Goal: Transaction & Acquisition: Purchase product/service

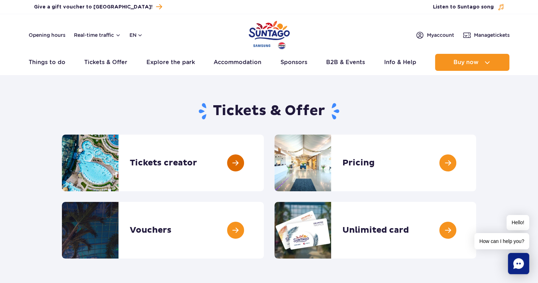
click at [264, 158] on link at bounding box center [264, 162] width 0 height 57
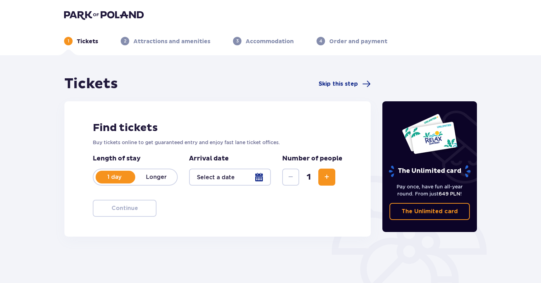
click at [203, 178] on div at bounding box center [230, 176] width 82 height 17
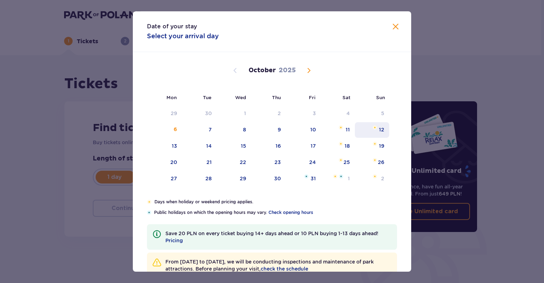
click at [381, 131] on div "12" at bounding box center [381, 129] width 5 height 7
type input "12.10.25"
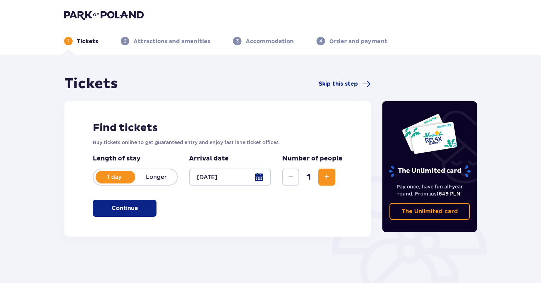
click at [330, 173] on span "Increase" at bounding box center [326, 177] width 8 height 8
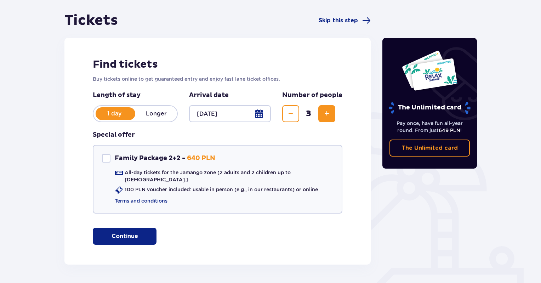
scroll to position [65, 0]
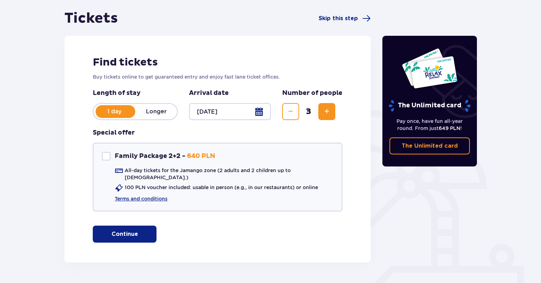
click at [130, 230] on p "Continue" at bounding box center [124, 234] width 27 height 8
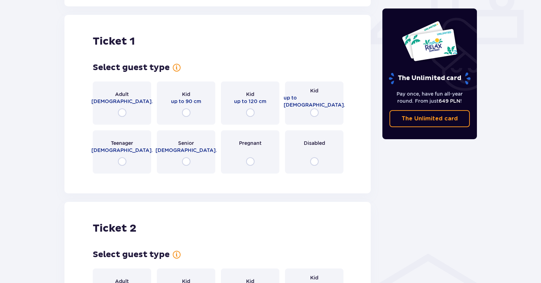
scroll to position [322, 0]
click at [124, 108] on input "radio" at bounding box center [122, 112] width 8 height 8
radio input "true"
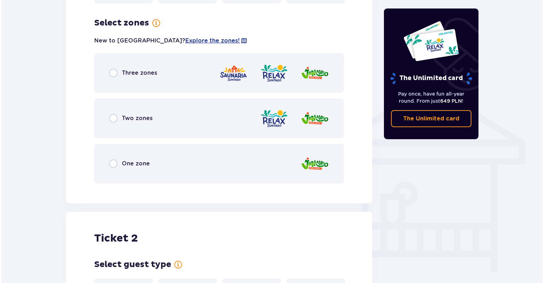
scroll to position [494, 0]
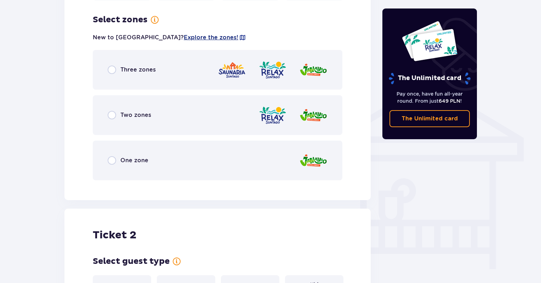
click at [184, 34] on span "Explore the zones!" at bounding box center [211, 38] width 55 height 8
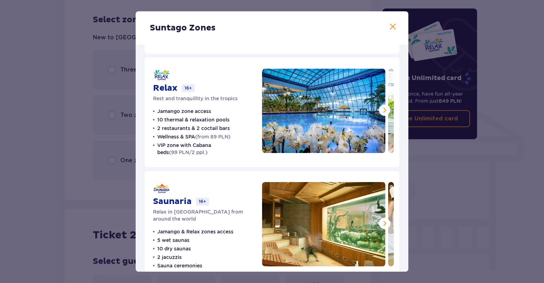
scroll to position [124, 0]
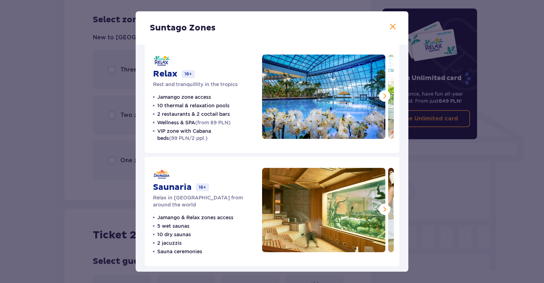
click at [380, 208] on span at bounding box center [384, 209] width 8 height 8
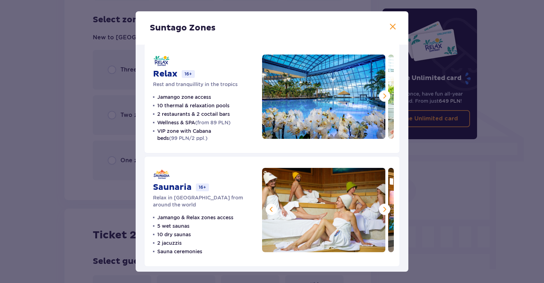
click at [380, 208] on span at bounding box center [384, 209] width 8 height 8
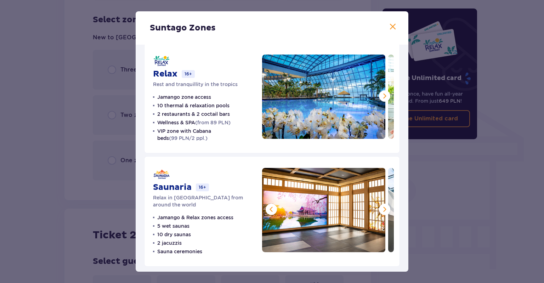
click at [380, 208] on span at bounding box center [384, 209] width 8 height 8
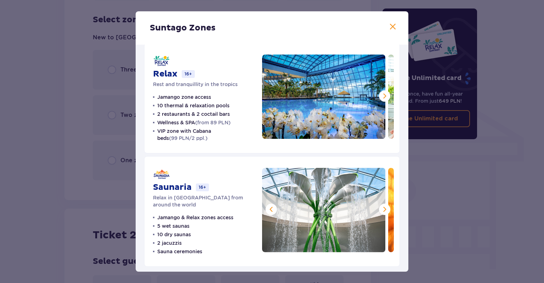
click at [380, 208] on span at bounding box center [384, 209] width 8 height 8
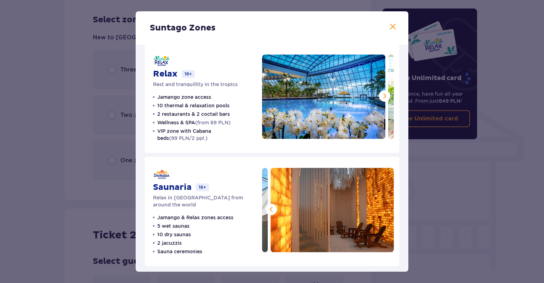
click at [382, 97] on span at bounding box center [384, 96] width 8 height 8
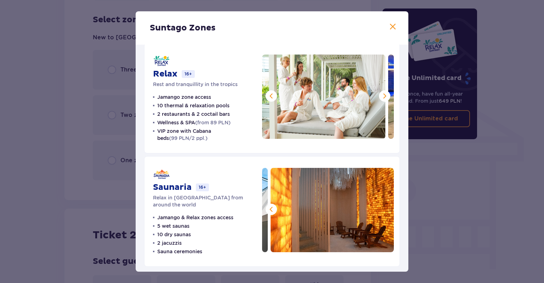
click at [382, 97] on span at bounding box center [384, 96] width 8 height 8
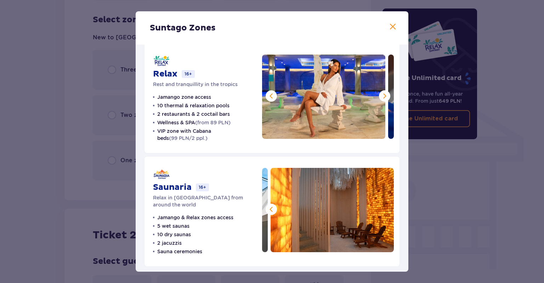
click at [382, 97] on span at bounding box center [384, 96] width 8 height 8
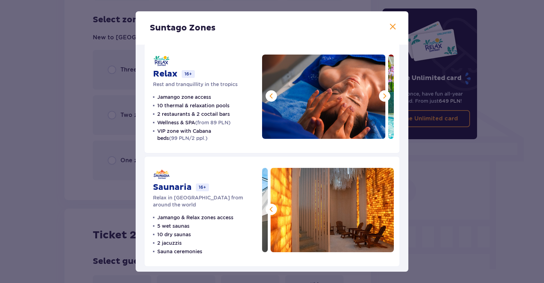
click at [382, 97] on span at bounding box center [384, 96] width 8 height 8
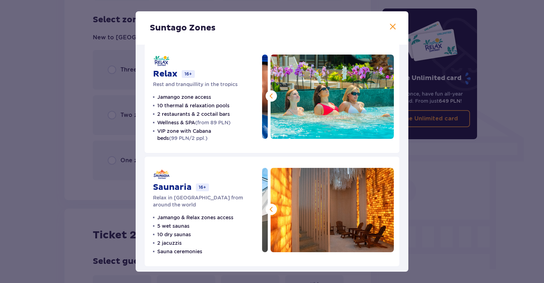
click at [382, 97] on img at bounding box center [331, 97] width 123 height 84
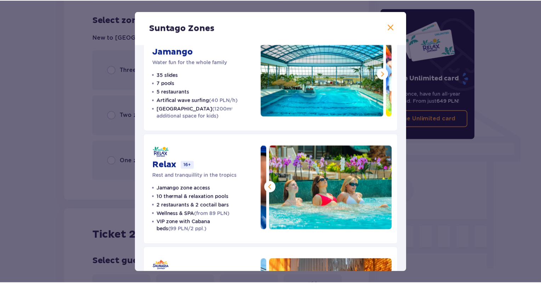
scroll to position [0, 0]
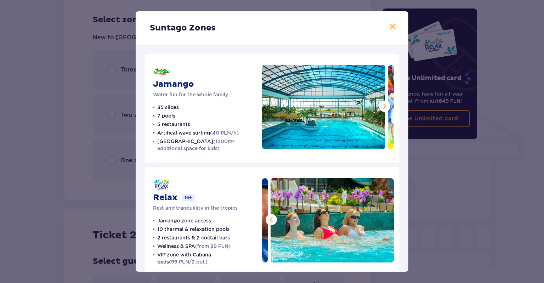
click at [382, 104] on span at bounding box center [384, 106] width 8 height 8
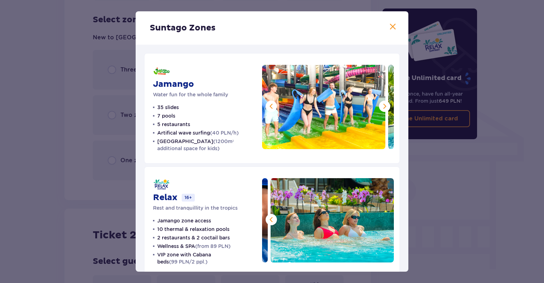
click at [382, 104] on span at bounding box center [384, 106] width 8 height 8
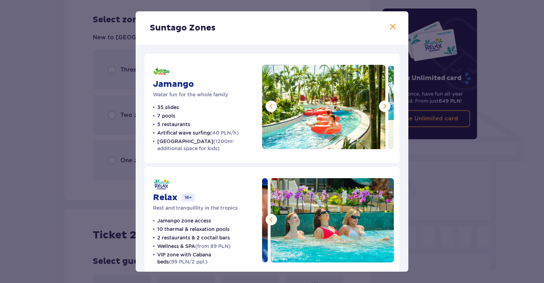
click at [382, 104] on span at bounding box center [384, 106] width 8 height 8
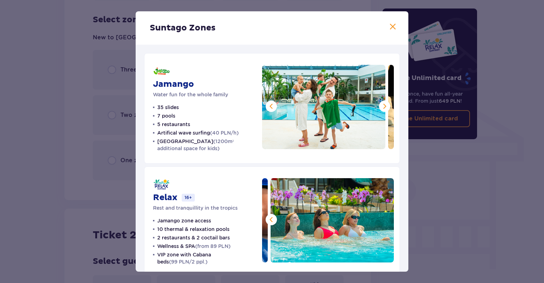
click at [382, 104] on span at bounding box center [384, 106] width 8 height 8
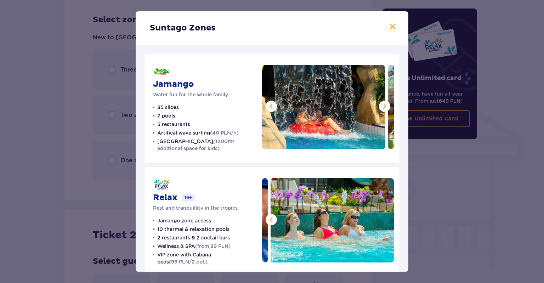
click at [382, 104] on span at bounding box center [384, 106] width 8 height 8
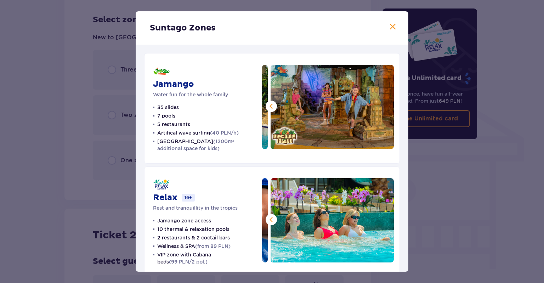
click at [391, 27] on span at bounding box center [392, 27] width 8 height 8
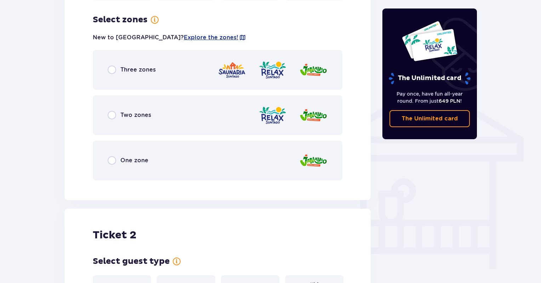
click at [115, 65] on input "radio" at bounding box center [112, 69] width 8 height 8
radio input "true"
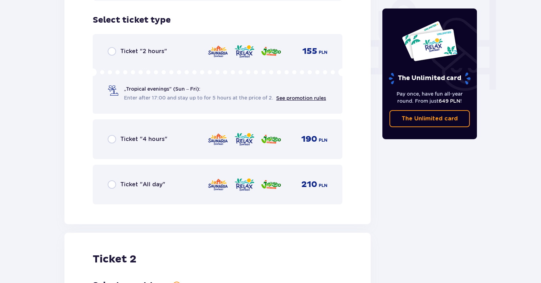
scroll to position [674, 0]
click at [110, 180] on input "radio" at bounding box center [112, 184] width 8 height 8
radio input "true"
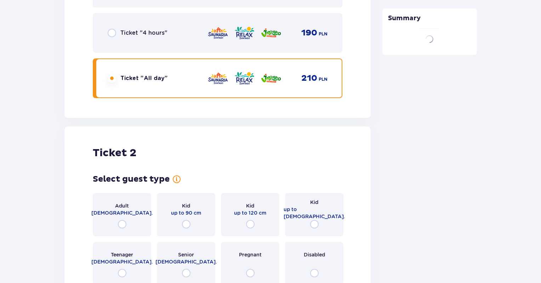
scroll to position [892, 0]
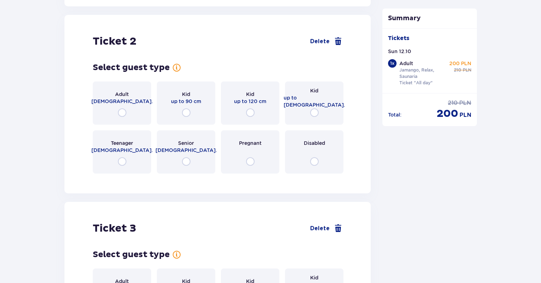
click at [313, 109] on input "radio" at bounding box center [314, 112] width 8 height 8
radio input "true"
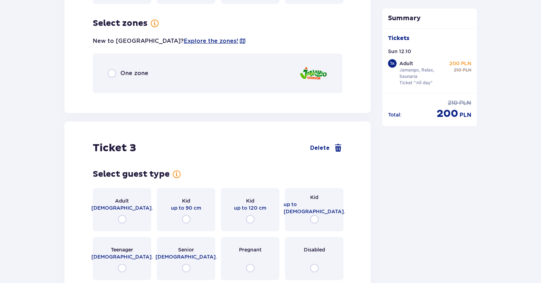
scroll to position [1064, 0]
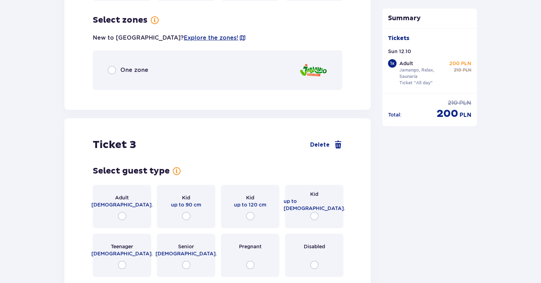
radio input "true"
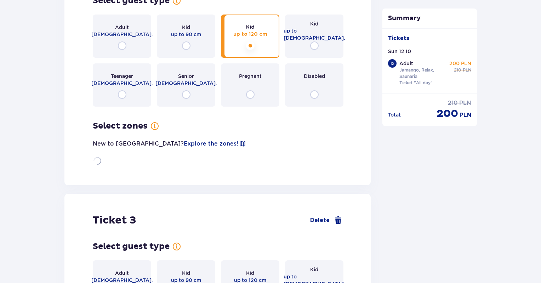
click at [182, 41] on input "radio" at bounding box center [186, 45] width 8 height 8
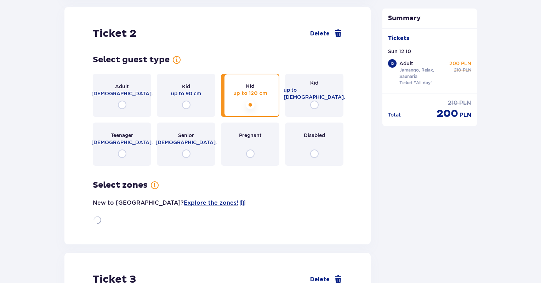
radio input "true"
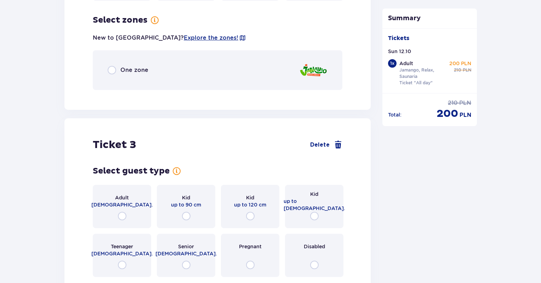
click at [113, 66] on input "radio" at bounding box center [112, 70] width 8 height 8
radio input "true"
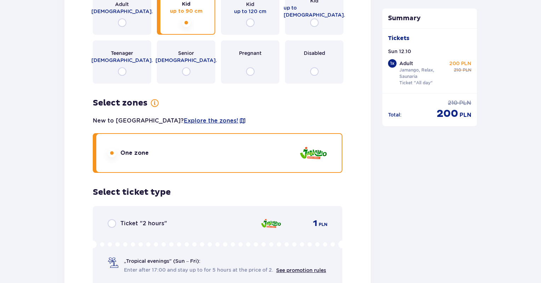
scroll to position [878, 0]
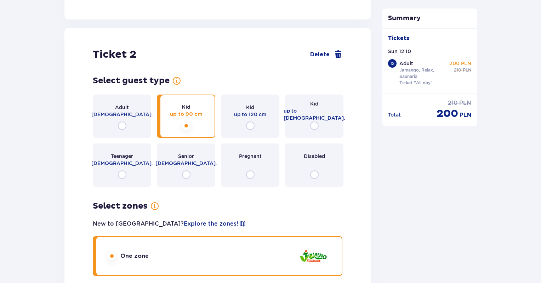
click at [315, 121] on input "radio" at bounding box center [314, 125] width 8 height 8
radio input "true"
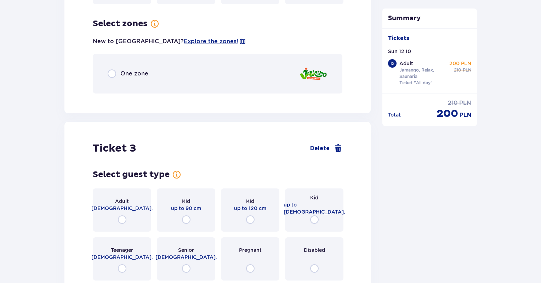
scroll to position [1064, 0]
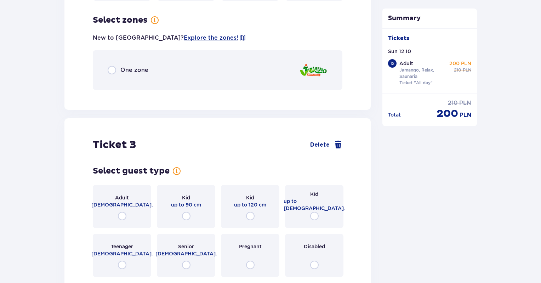
click at [112, 66] on input "radio" at bounding box center [112, 70] width 8 height 8
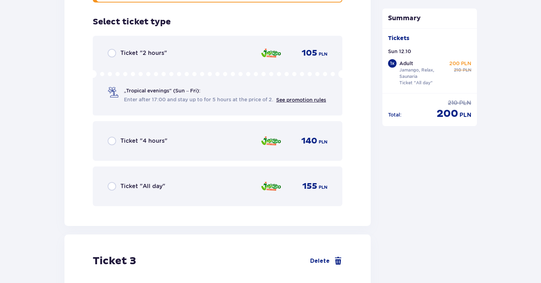
scroll to position [1154, 0]
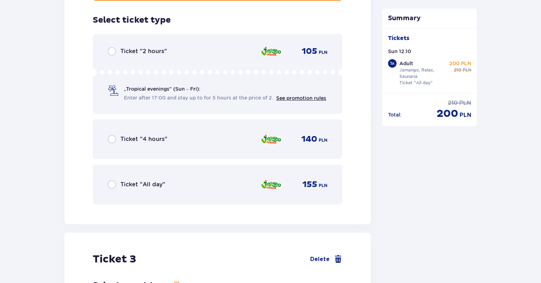
click at [113, 180] on input "radio" at bounding box center [112, 184] width 8 height 8
radio input "true"
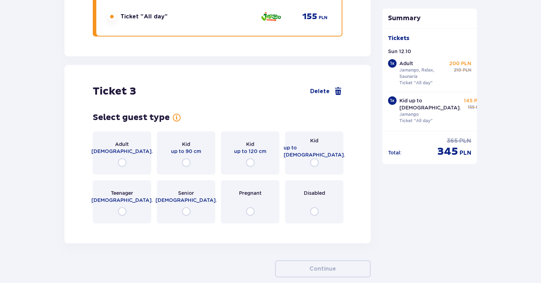
scroll to position [1351, 0]
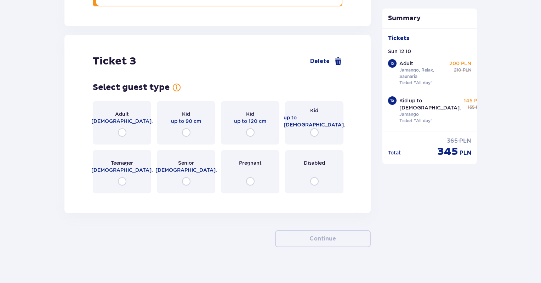
click at [316, 128] on input "radio" at bounding box center [314, 132] width 8 height 8
radio input "true"
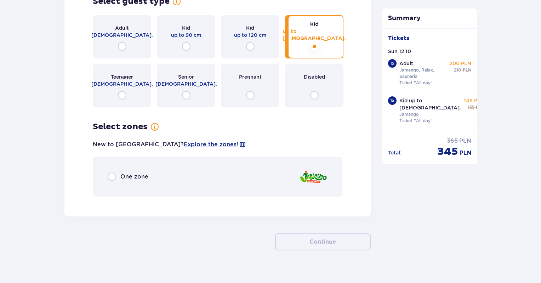
scroll to position [1441, 0]
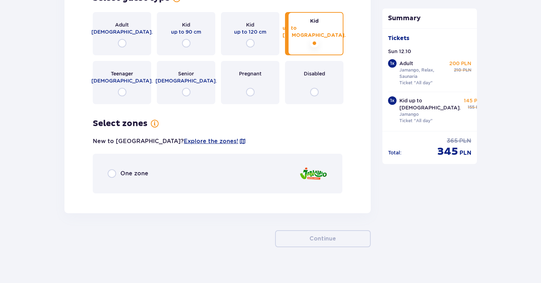
click at [113, 169] on input "radio" at bounding box center [112, 173] width 8 height 8
radio input "true"
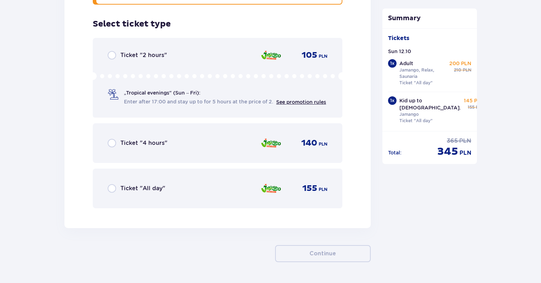
scroll to position [1633, 0]
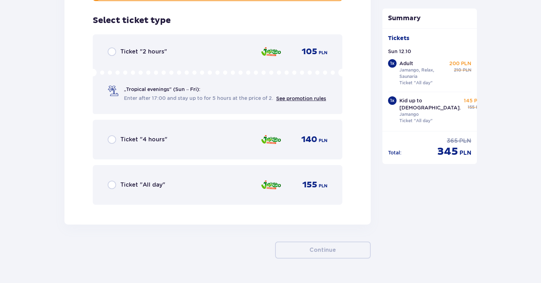
click at [112, 181] on input "radio" at bounding box center [112, 185] width 8 height 8
radio input "true"
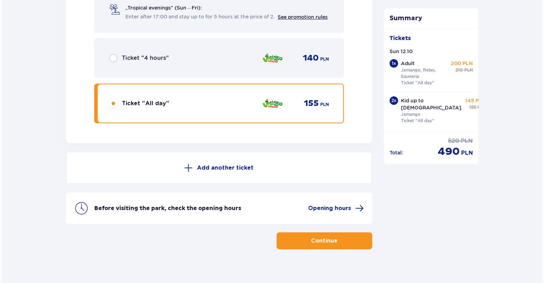
scroll to position [1716, 0]
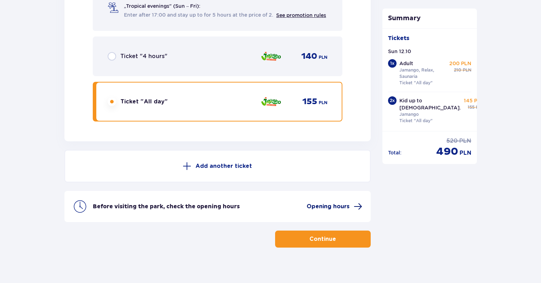
click at [347, 202] on span "Opening hours" at bounding box center [328, 206] width 43 height 8
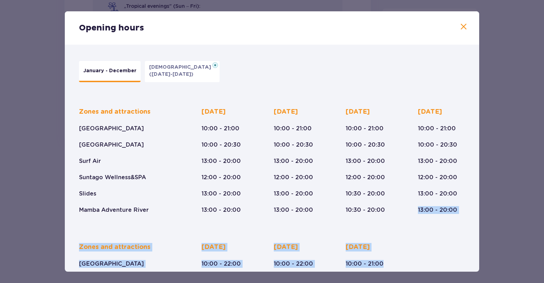
drag, startPoint x: 479, startPoint y: 189, endPoint x: 476, endPoint y: 235, distance: 45.4
click at [476, 235] on div "Opening hours January - December Epiphany (Jan 5-6, 2026) Zones and attractions…" at bounding box center [272, 141] width 544 height 283
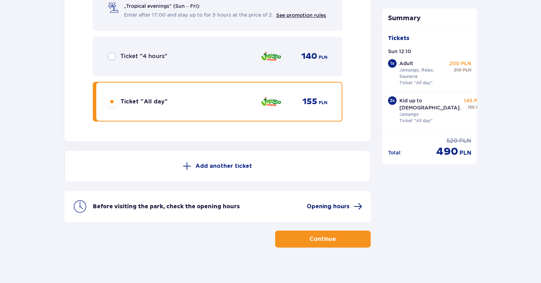
click at [327, 202] on span "Opening hours" at bounding box center [328, 206] width 43 height 8
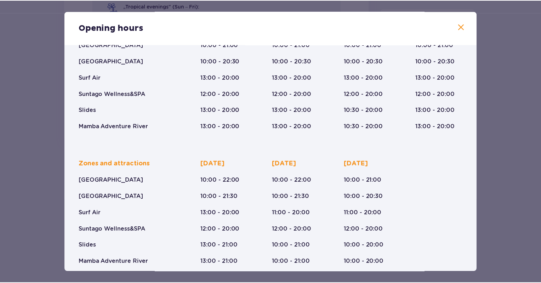
scroll to position [92, 0]
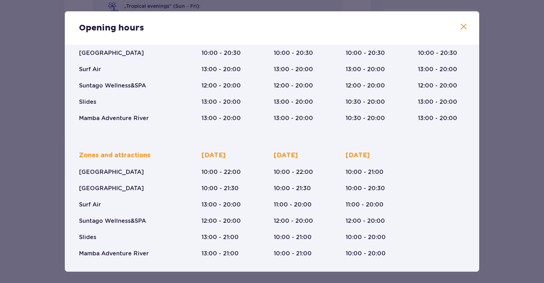
click at [462, 28] on span at bounding box center [463, 27] width 8 height 8
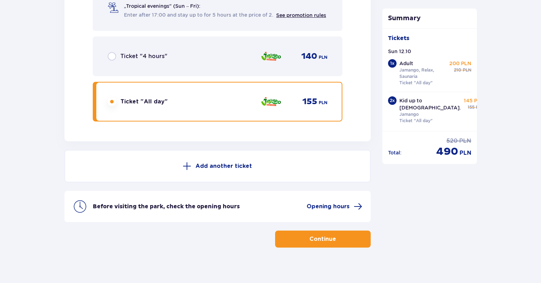
click at [344, 233] on button "Continue" at bounding box center [323, 238] width 96 height 17
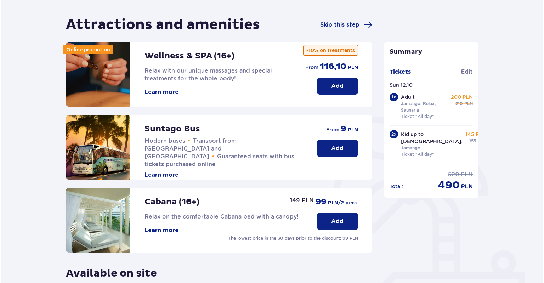
scroll to position [55, 0]
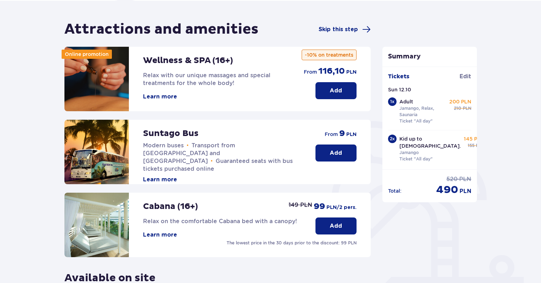
click at [156, 176] on button "Learn more" at bounding box center [160, 180] width 34 height 8
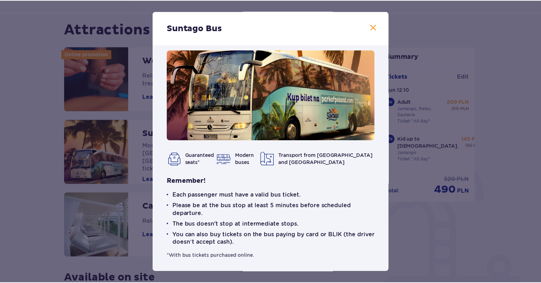
scroll to position [10, 0]
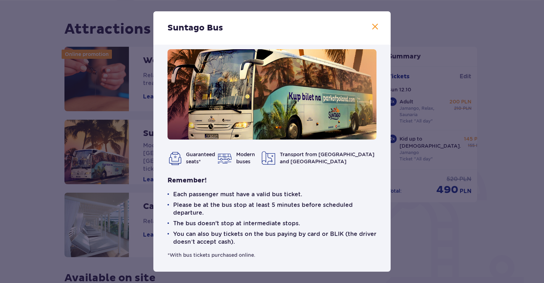
click at [373, 28] on span at bounding box center [375, 27] width 8 height 8
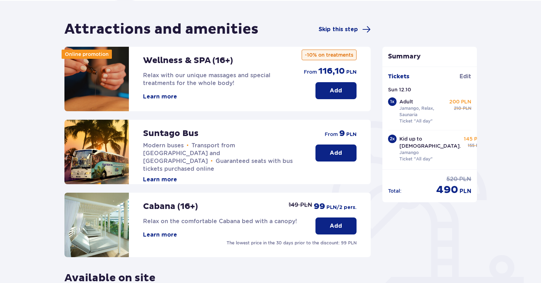
click at [338, 154] on p "Add" at bounding box center [336, 153] width 12 height 8
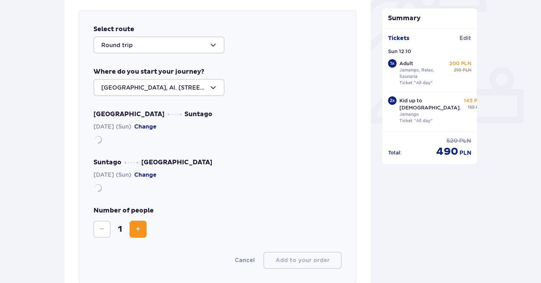
scroll to position [244, 0]
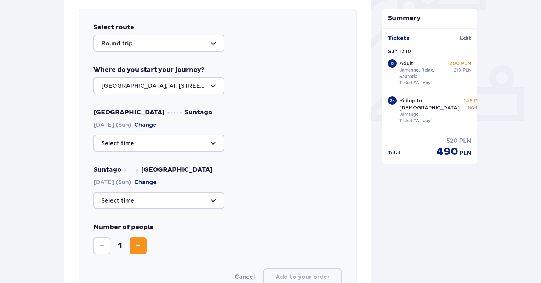
click at [172, 140] on div at bounding box center [158, 142] width 131 height 17
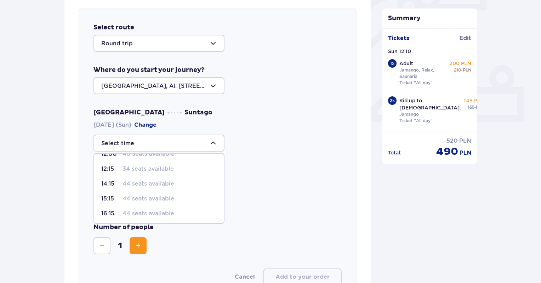
scroll to position [71, 0]
click at [239, 208] on div at bounding box center [217, 200] width 248 height 17
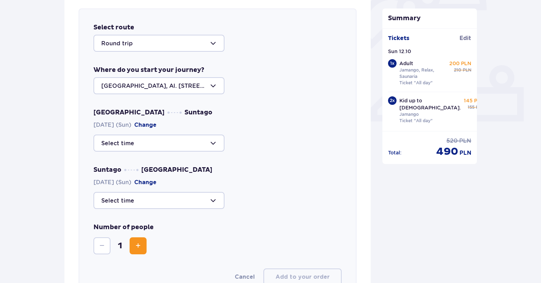
click at [195, 199] on div at bounding box center [158, 200] width 131 height 17
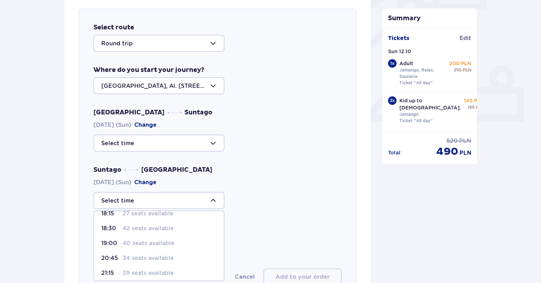
scroll to position [41, 0]
click at [248, 236] on div "Number of people 1" at bounding box center [217, 238] width 248 height 31
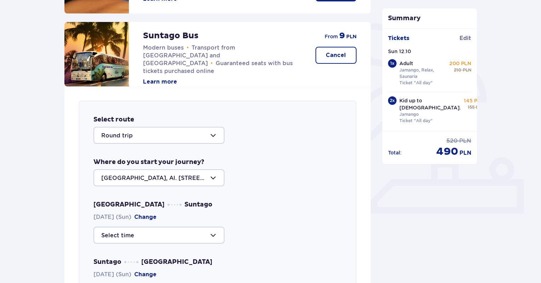
scroll to position [181, 0]
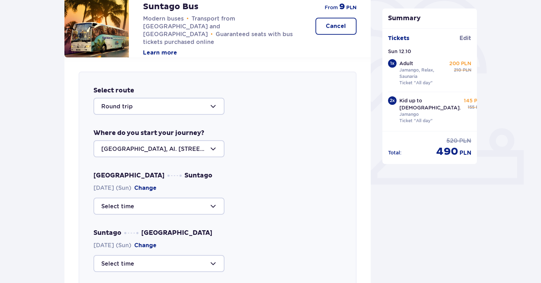
click at [194, 143] on div at bounding box center [158, 148] width 131 height 17
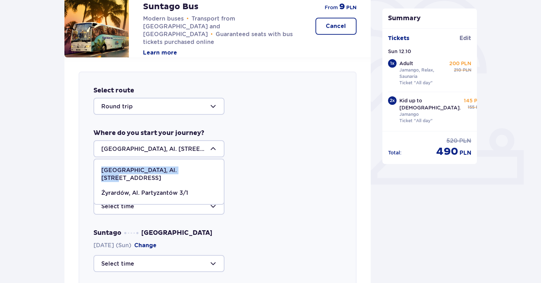
drag, startPoint x: 190, startPoint y: 168, endPoint x: 98, endPoint y: 166, distance: 91.7
click at [98, 166] on span "Warsaw, Al. Jerozolimskie 56" at bounding box center [159, 174] width 130 height 23
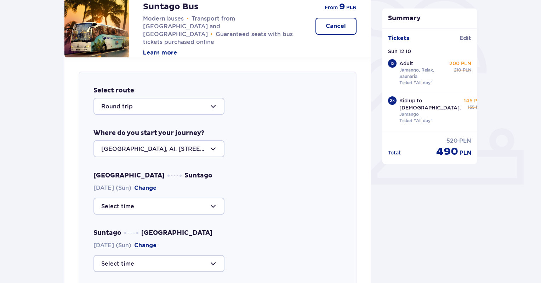
drag, startPoint x: 197, startPoint y: 150, endPoint x: 188, endPoint y: 147, distance: 8.8
click at [188, 147] on div at bounding box center [158, 148] width 131 height 17
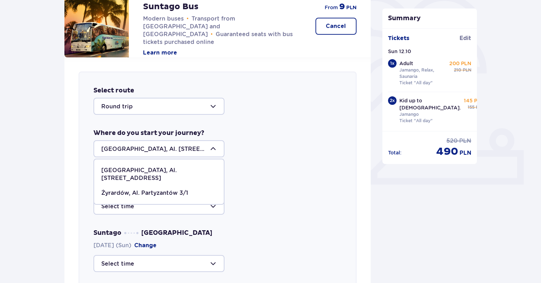
drag, startPoint x: 188, startPoint y: 147, endPoint x: 137, endPoint y: 141, distance: 51.7
click at [137, 141] on div at bounding box center [158, 148] width 131 height 17
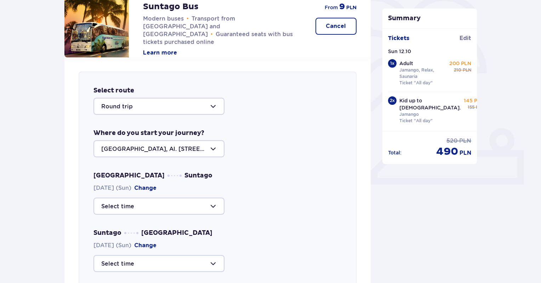
drag, startPoint x: 98, startPoint y: 145, endPoint x: 149, endPoint y: 149, distance: 51.8
click at [149, 149] on div at bounding box center [158, 148] width 131 height 17
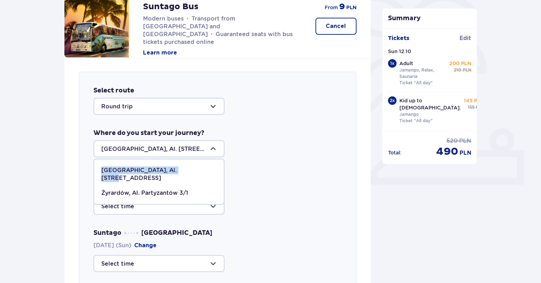
drag, startPoint x: 186, startPoint y: 170, endPoint x: 103, endPoint y: 175, distance: 83.3
click at [103, 175] on span "Warsaw, Al. Jerozolimskie 56" at bounding box center [159, 174] width 130 height 23
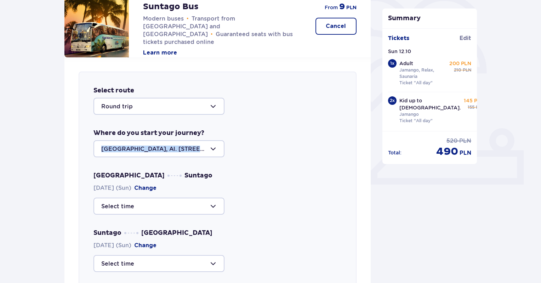
drag, startPoint x: 193, startPoint y: 147, endPoint x: 113, endPoint y: 139, distance: 80.0
click at [113, 139] on div "Where do you start your journey? Warsaw, Al. Jerozolimskie 56" at bounding box center [217, 143] width 248 height 28
copy div
